Goal: Task Accomplishment & Management: Manage account settings

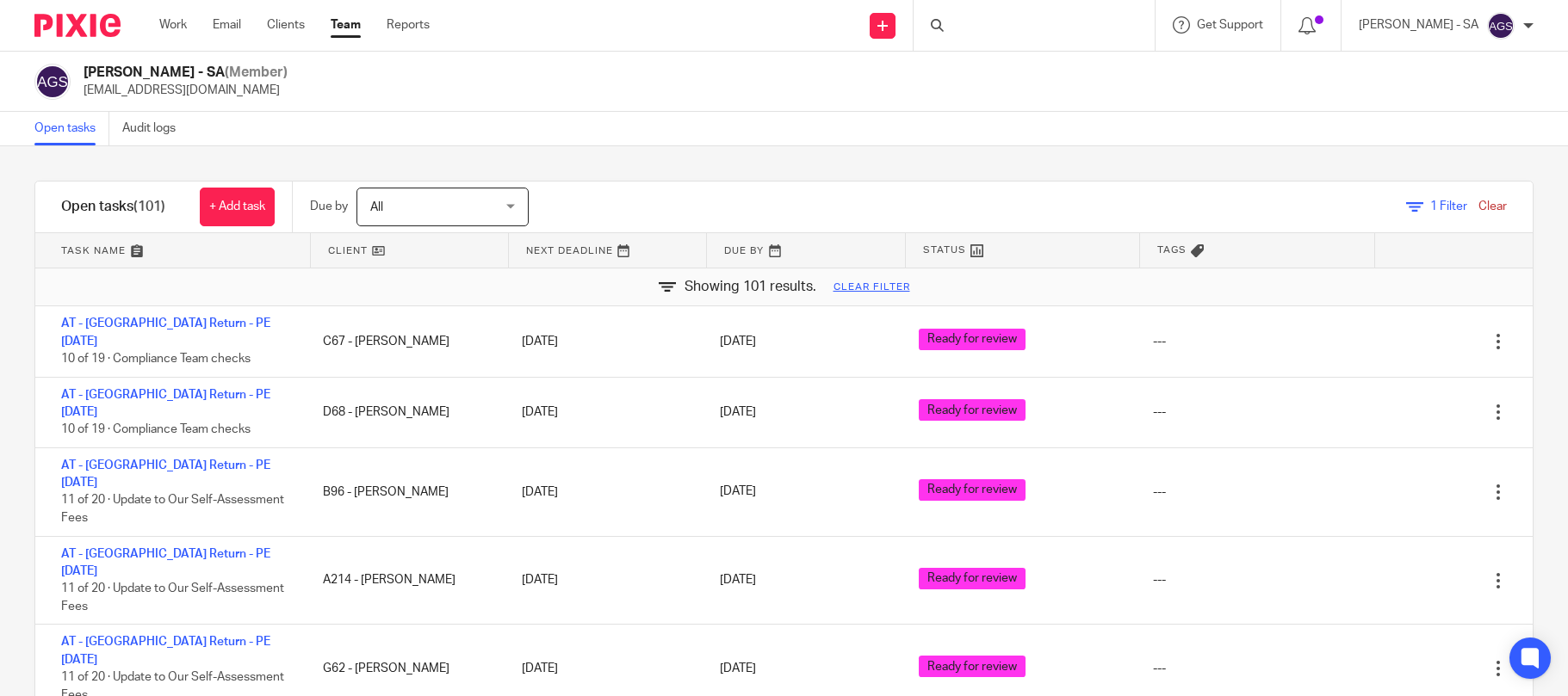
click at [1011, 28] on div at bounding box center [1033, 26] width 241 height 51
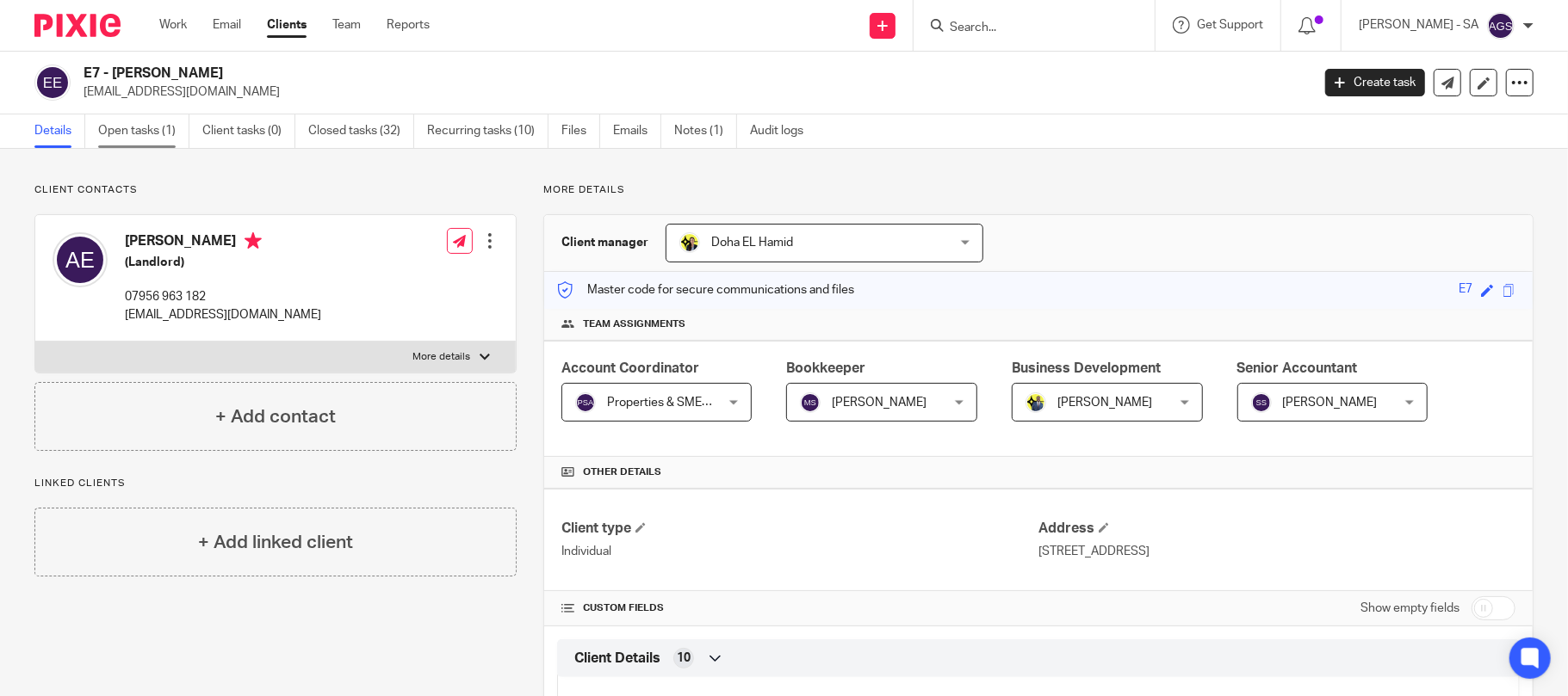
click at [146, 145] on link "Open tasks (1)" at bounding box center [144, 131] width 92 height 33
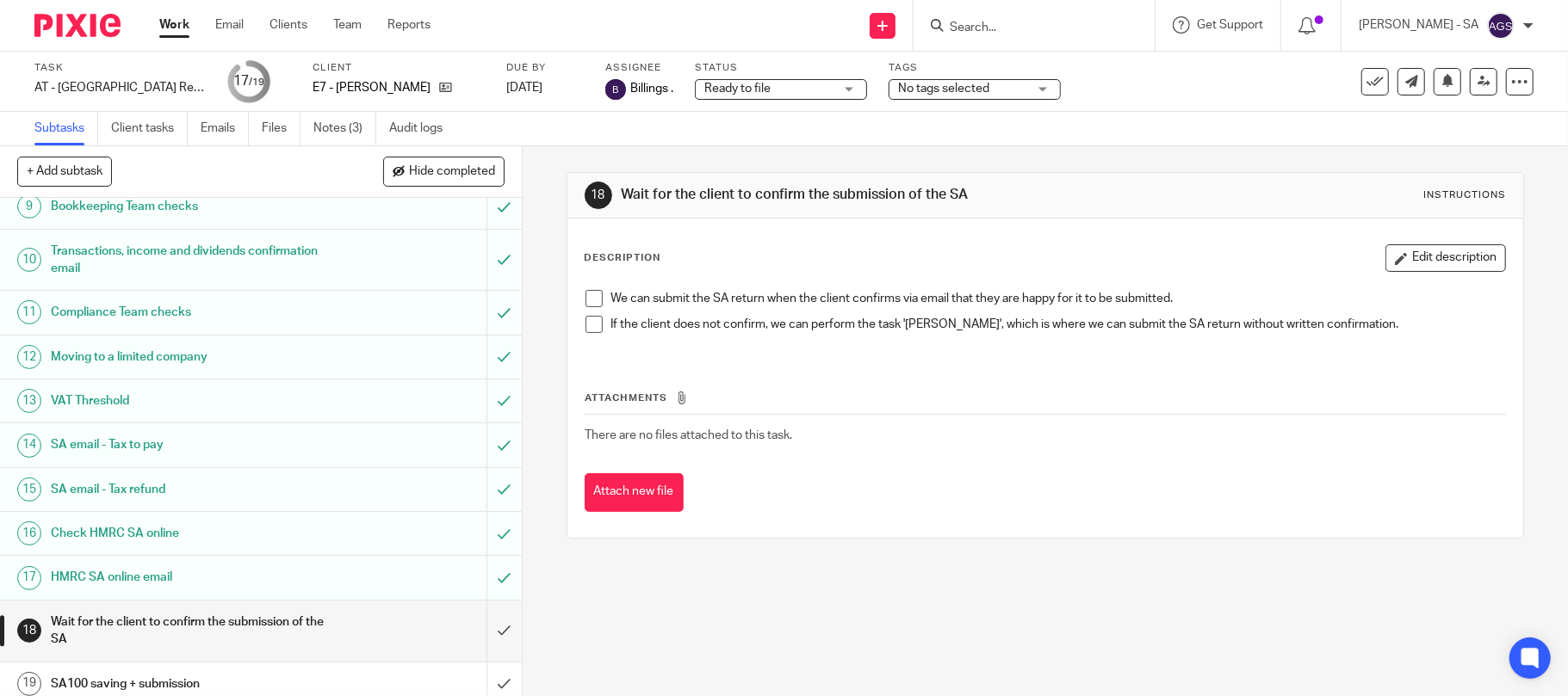
scroll to position [399, 0]
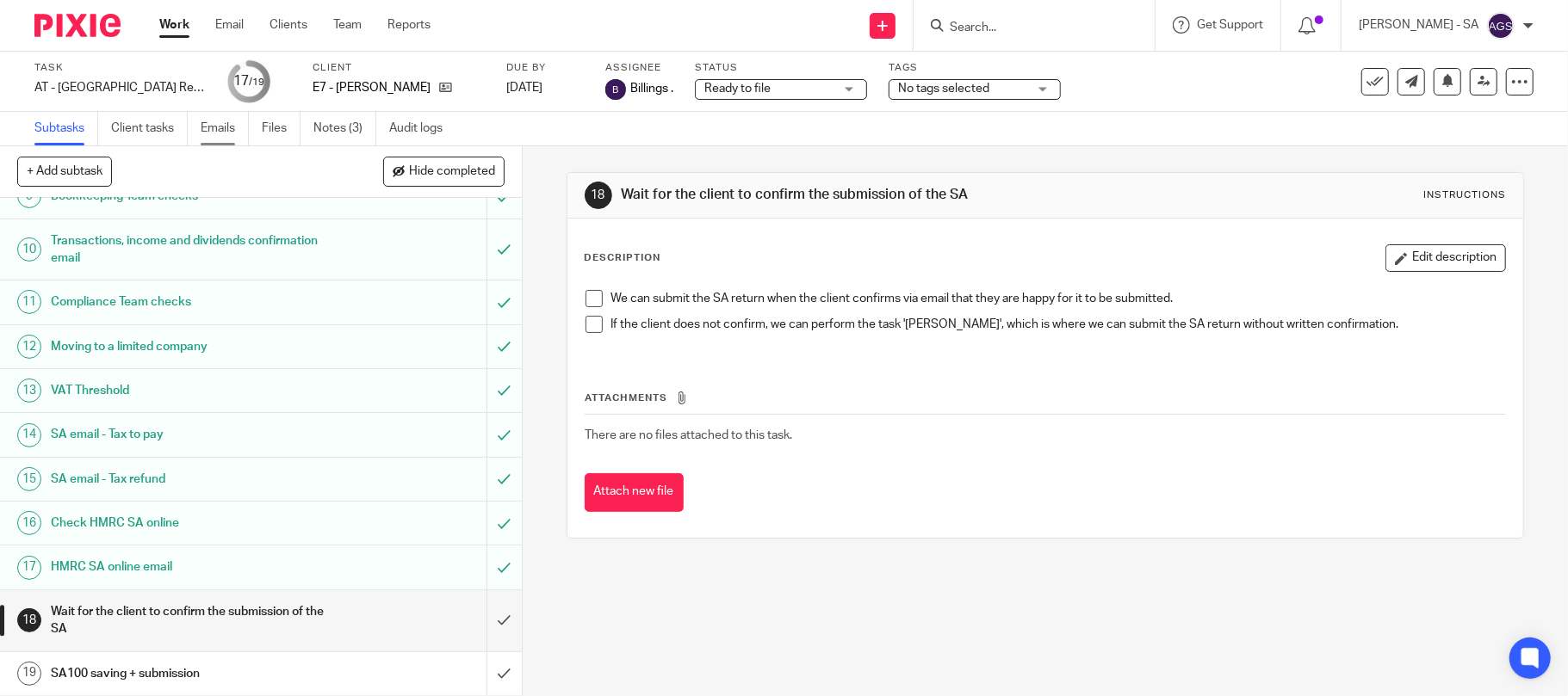
click at [219, 131] on link "Emails" at bounding box center [225, 129] width 48 height 33
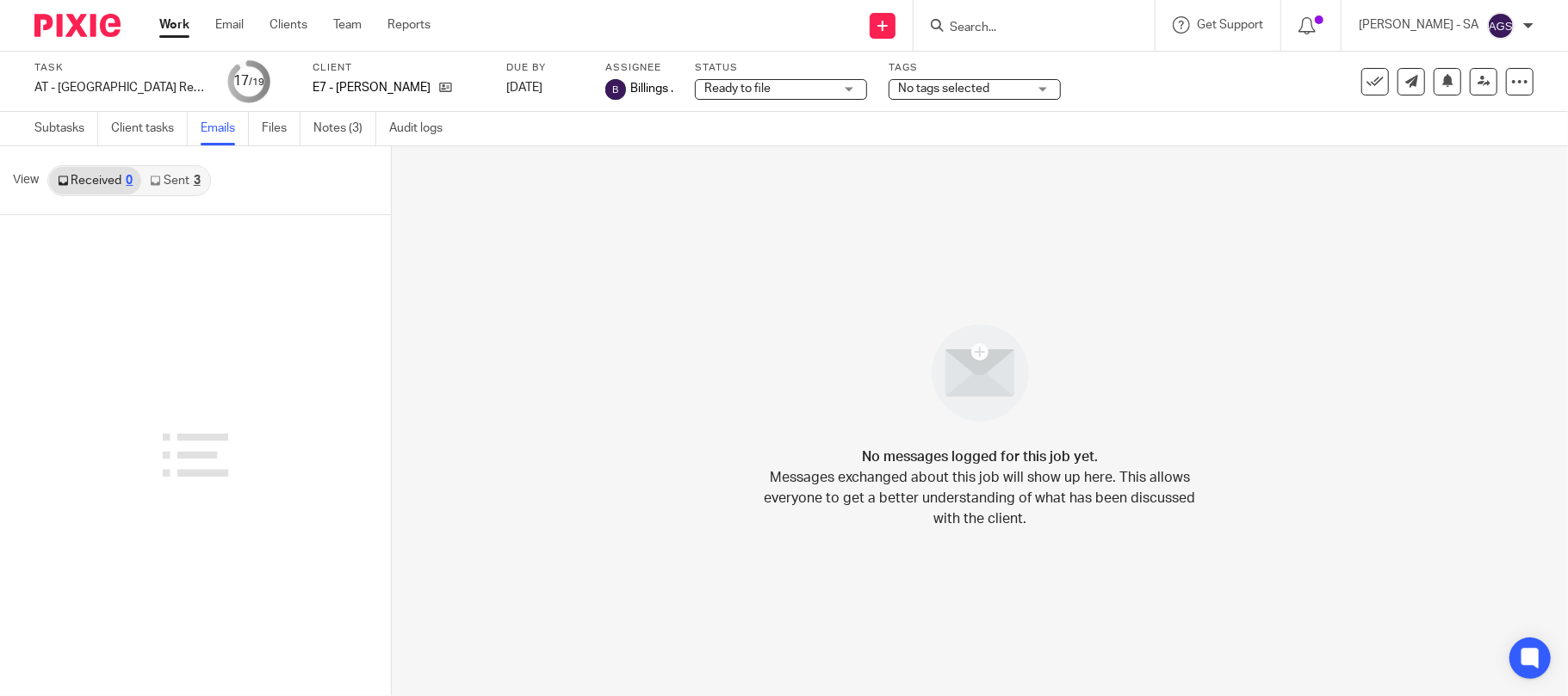
click at [184, 175] on link "Sent 3" at bounding box center [175, 180] width 67 height 27
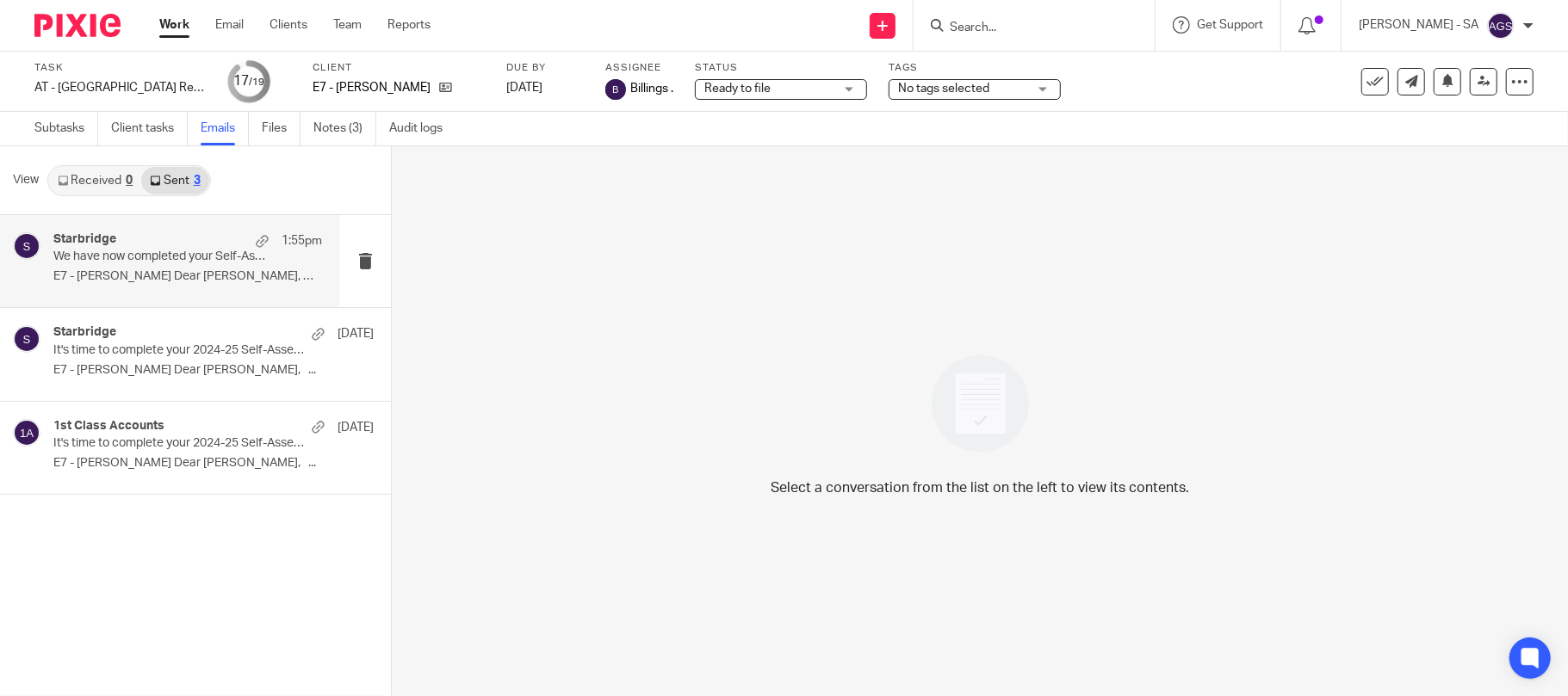
click at [187, 263] on p "We have now completed your Self-Assessment Tax Return for 2024-25 - PLEASE CONF…" at bounding box center [161, 256] width 215 height 15
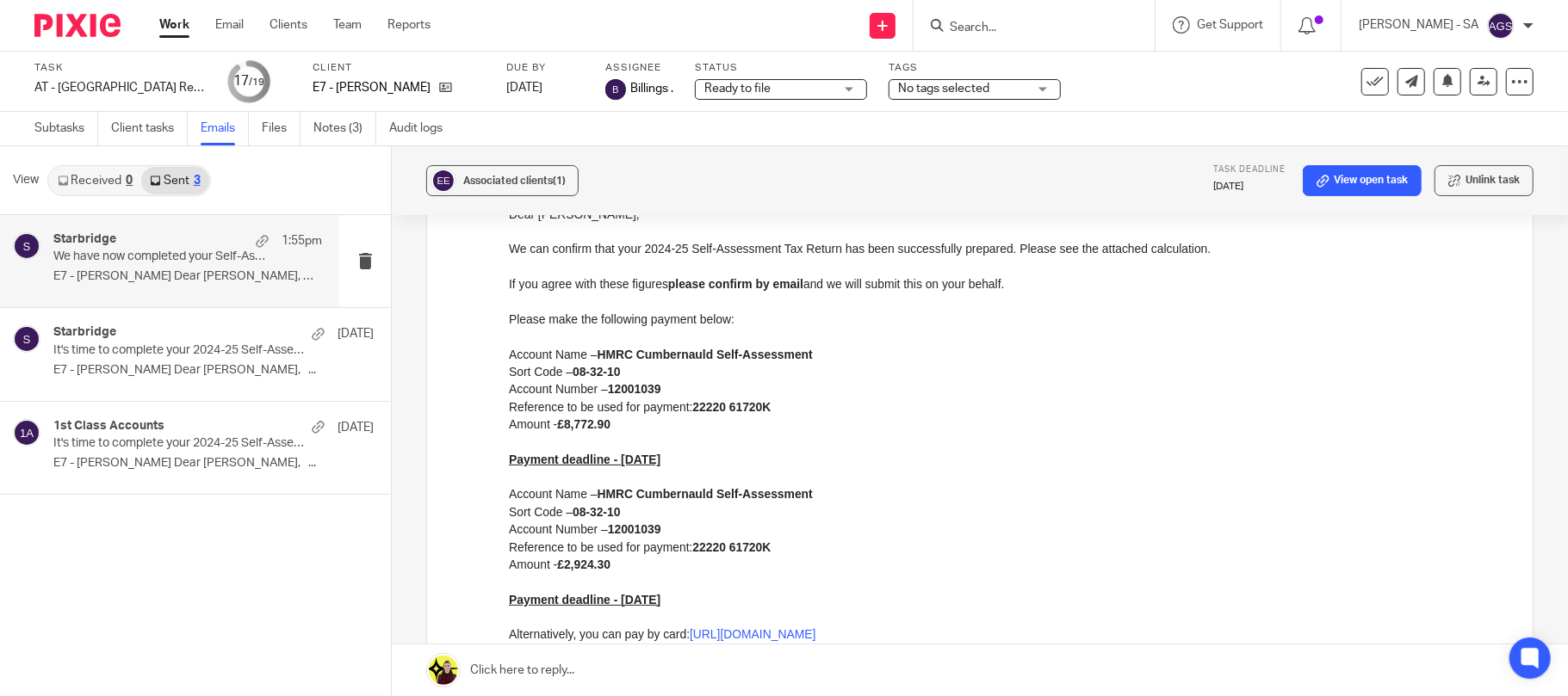
scroll to position [115, 0]
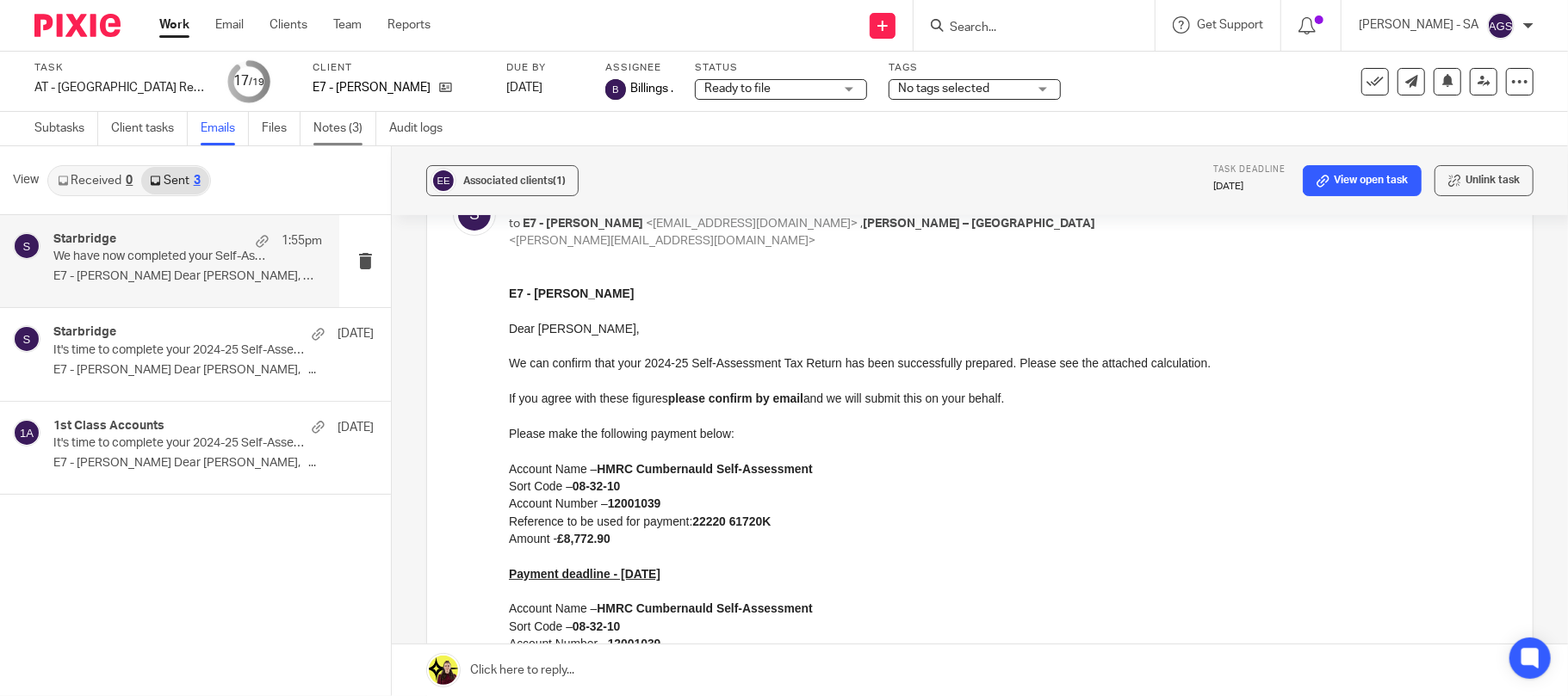
click at [331, 130] on link "Notes (3)" at bounding box center [345, 129] width 63 height 33
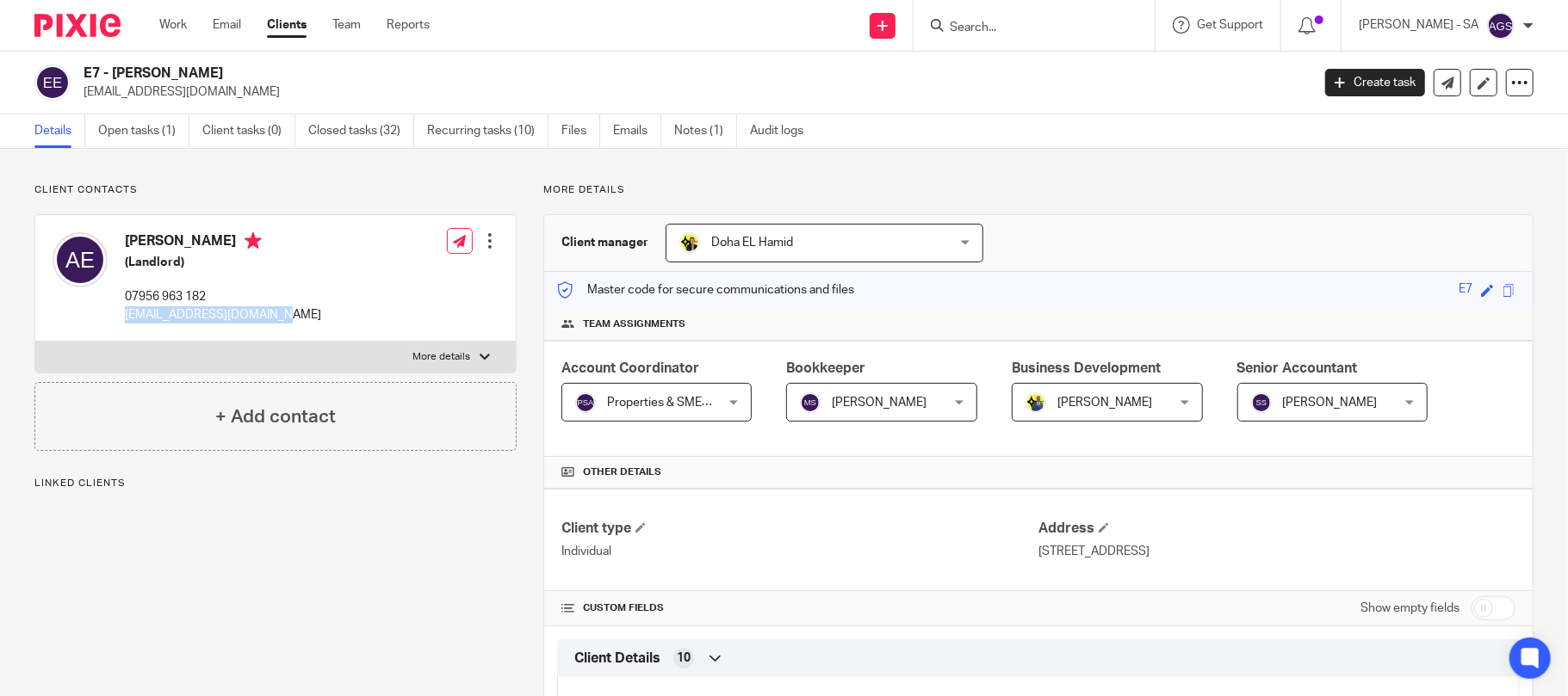
drag, startPoint x: 117, startPoint y: 320, endPoint x: 277, endPoint y: 317, distance: 160.0
click at [277, 317] on div "[PERSON_NAME] (Landlord) 07956 963 182 [EMAIL_ADDRESS][DOMAIN_NAME] Edit contac…" at bounding box center [275, 278] width 480 height 127
click at [697, 124] on link "Notes (1)" at bounding box center [705, 131] width 63 height 33
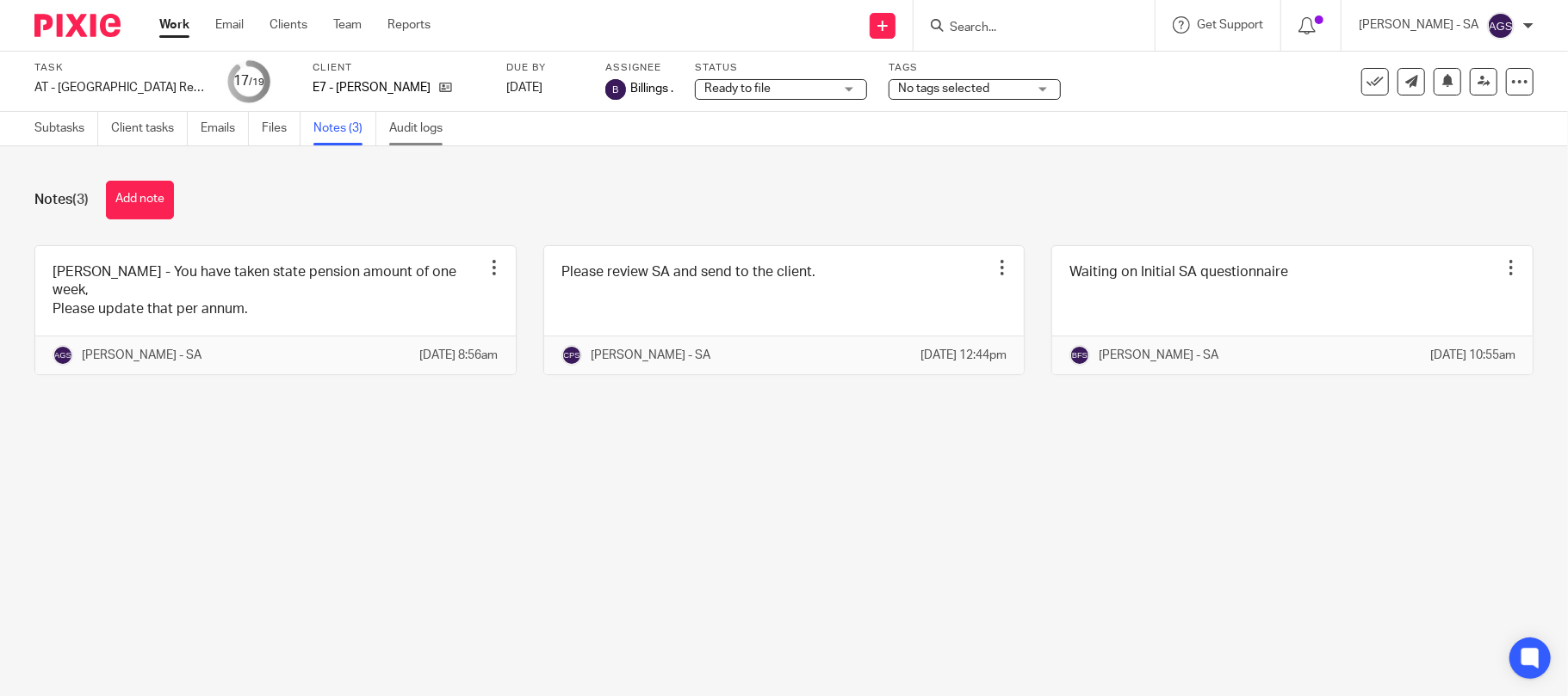
click at [425, 129] on link "Audit logs" at bounding box center [421, 129] width 66 height 33
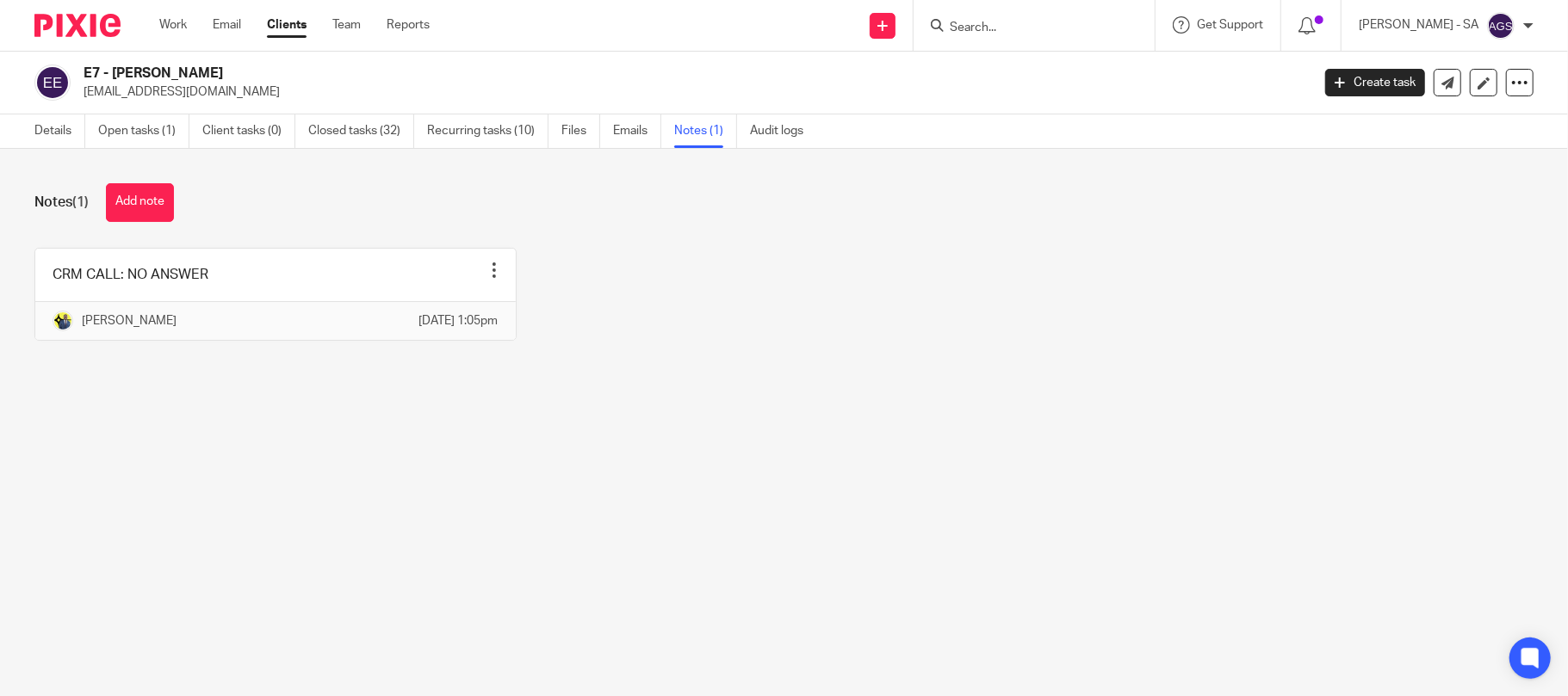
drag, startPoint x: 84, startPoint y: 91, endPoint x: 249, endPoint y: 88, distance: 165.0
click at [249, 88] on p "[EMAIL_ADDRESS][DOMAIN_NAME]" at bounding box center [691, 93] width 1215 height 18
click at [283, 88] on p "[EMAIL_ADDRESS][DOMAIN_NAME]" at bounding box center [691, 93] width 1215 height 18
click at [43, 138] on link "Details" at bounding box center [60, 131] width 51 height 33
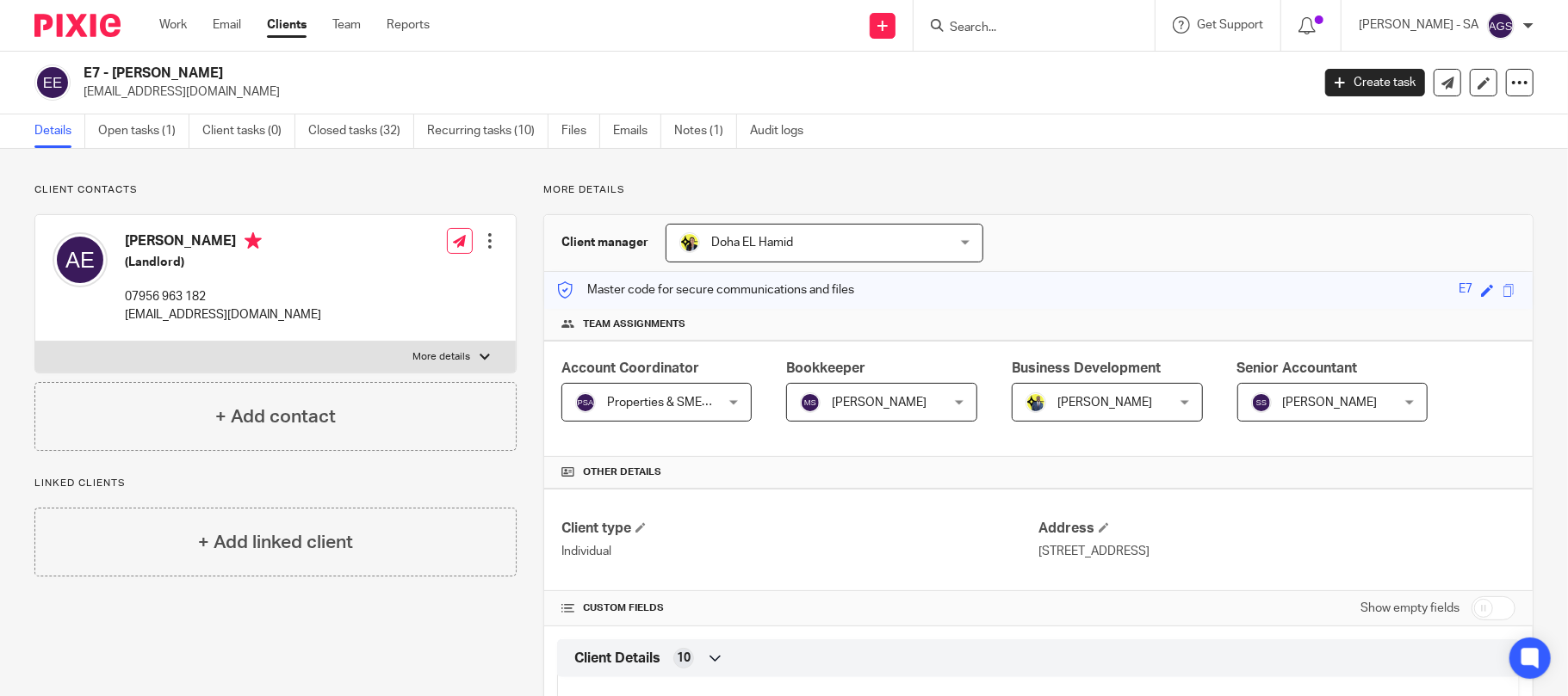
click at [1250, 122] on div "Details Open tasks (1) Client tasks (0) Closed tasks (32) Recurring tasks (10) …" at bounding box center [784, 131] width 1568 height 34
